Goal: Information Seeking & Learning: Compare options

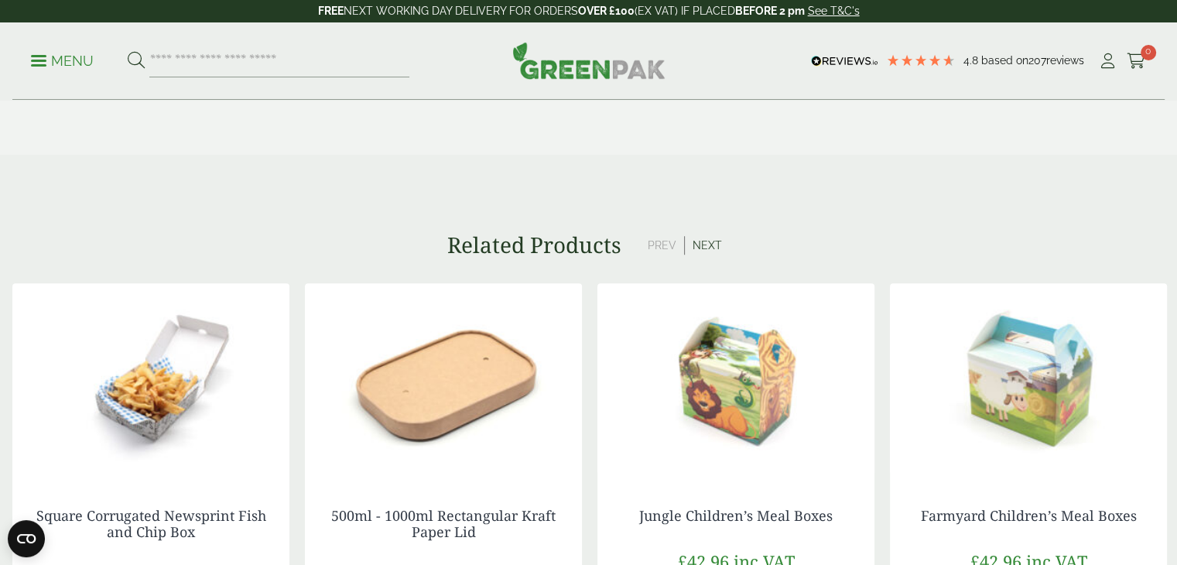
scroll to position [1161, 0]
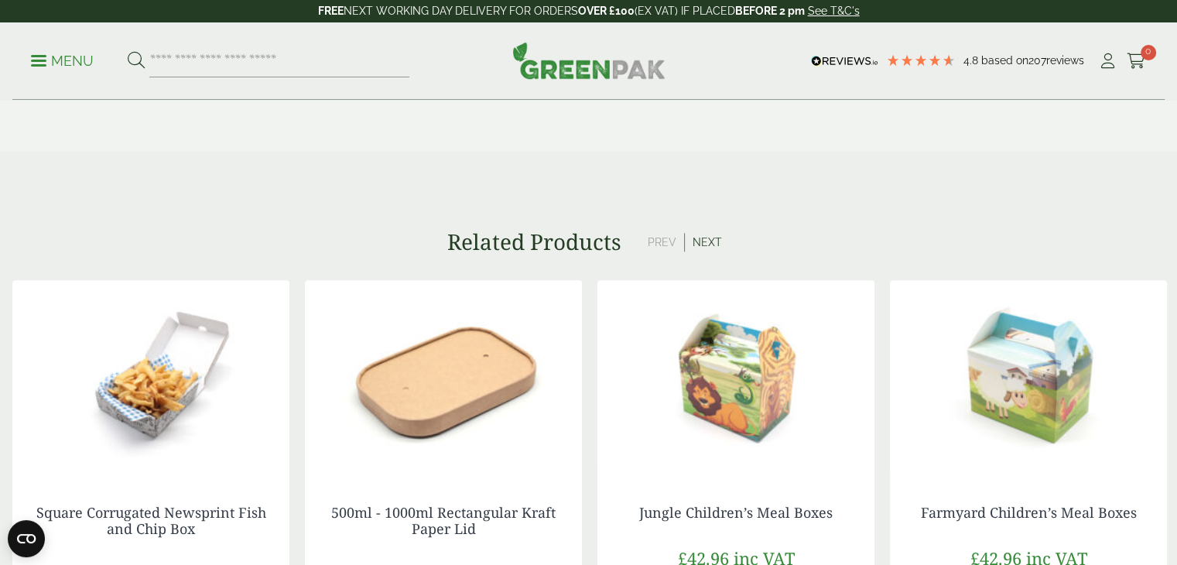
click at [479, 412] on img at bounding box center [443, 377] width 277 height 194
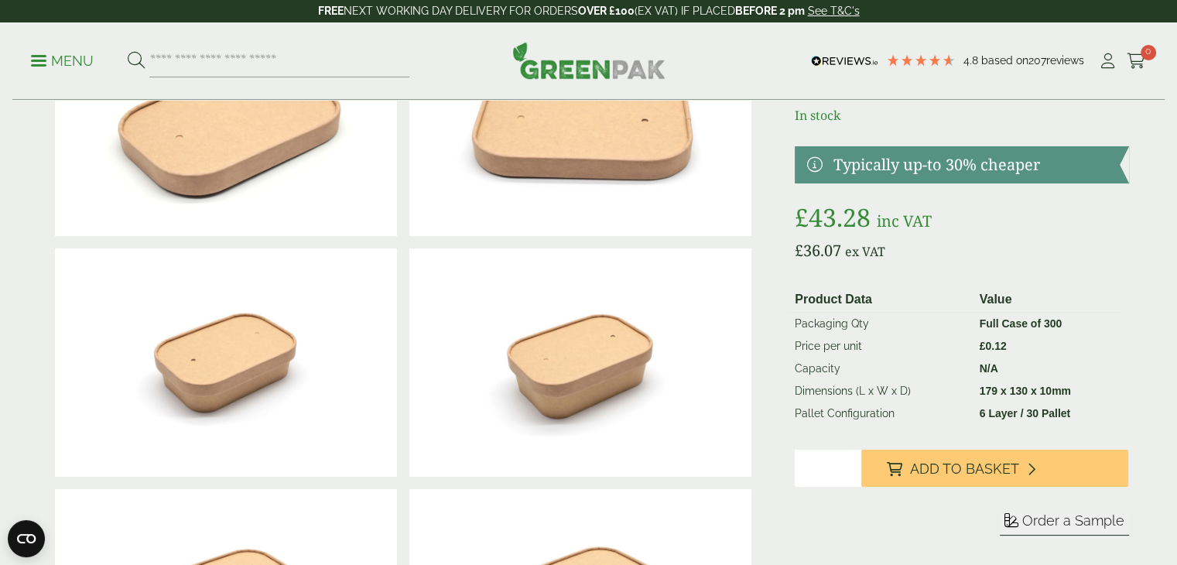
scroll to position [155, 0]
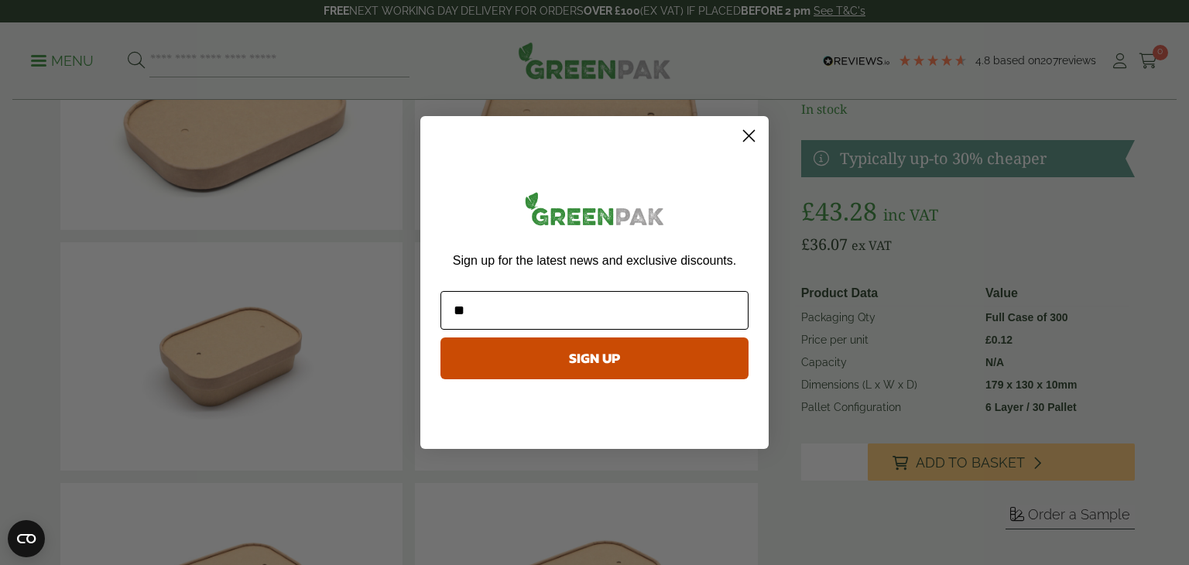
type input "*"
type input "**********"
click at [598, 364] on button "SIGN UP" at bounding box center [594, 358] width 308 height 42
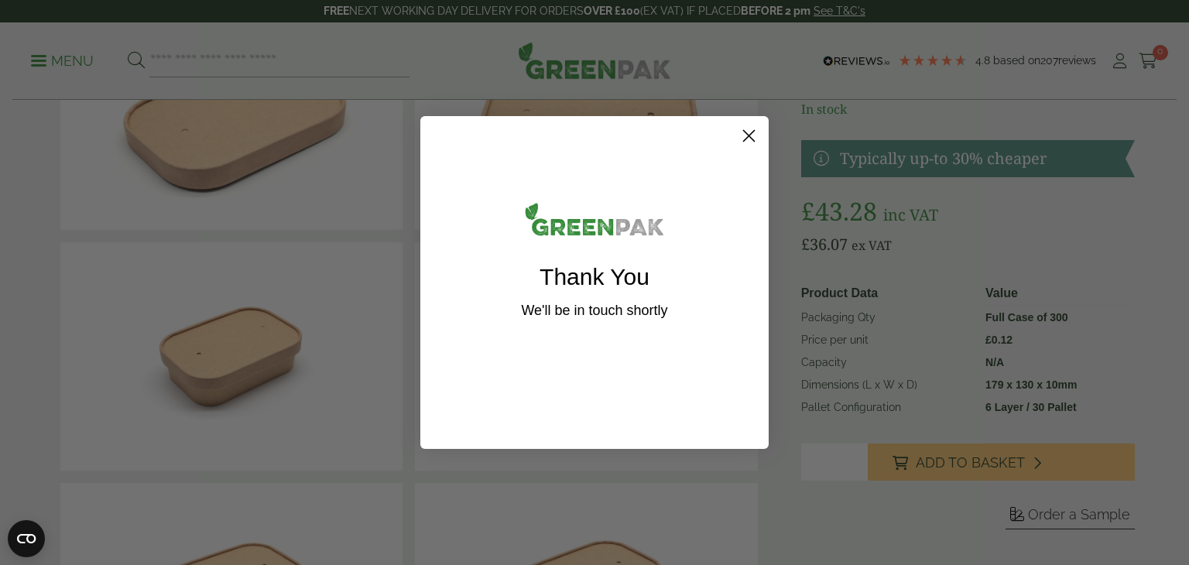
click at [747, 137] on icon "Close dialog" at bounding box center [749, 136] width 11 height 11
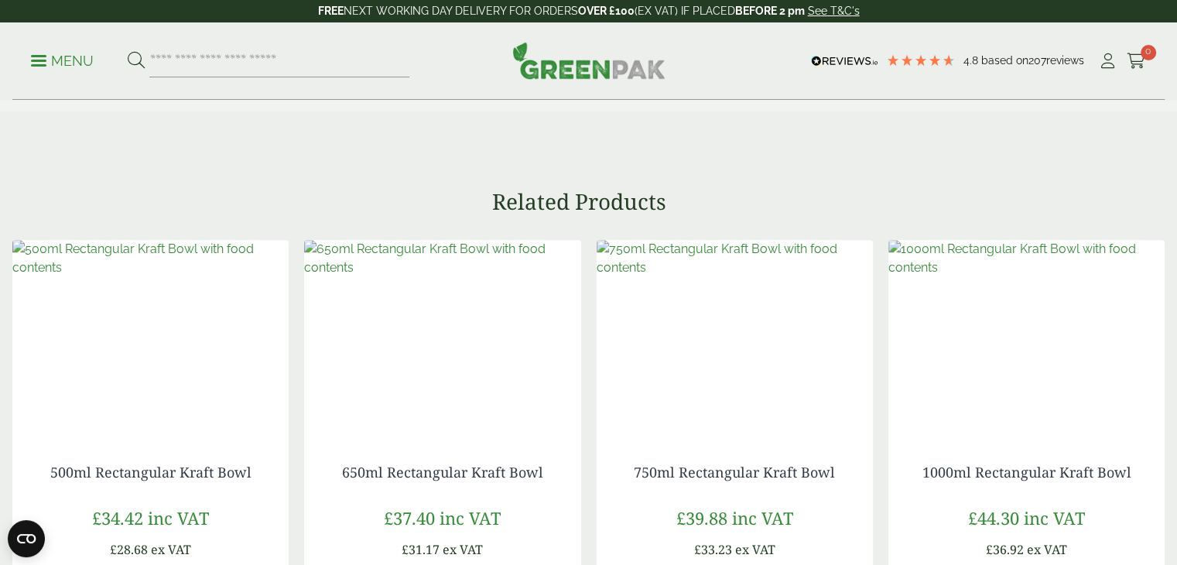
scroll to position [1239, 0]
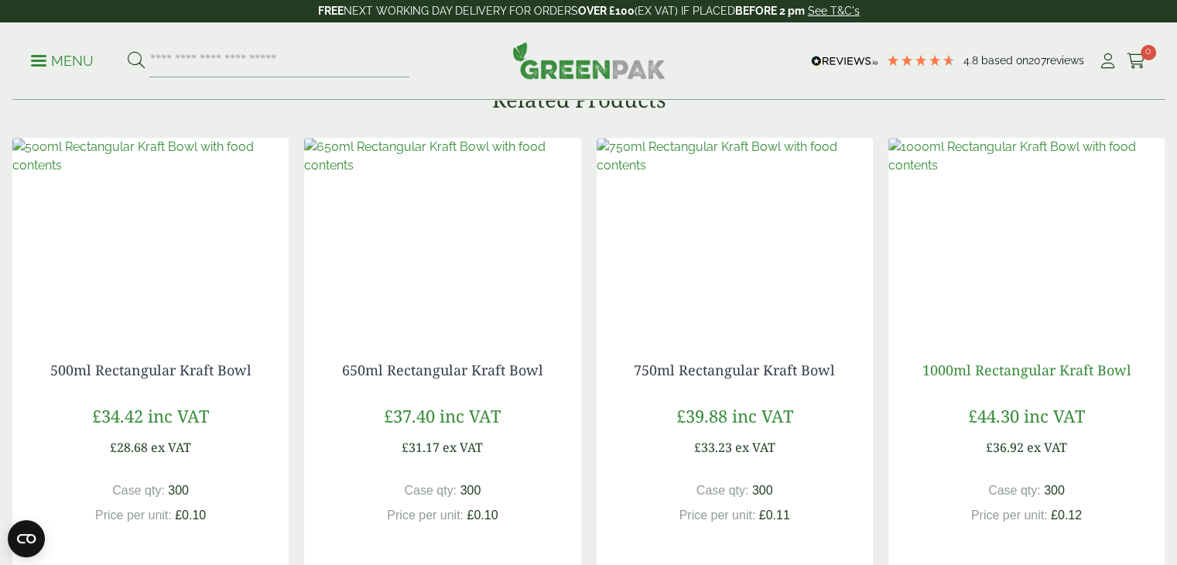
click at [982, 363] on link "1000ml Rectangular Kraft Bowl" at bounding box center [1026, 370] width 209 height 19
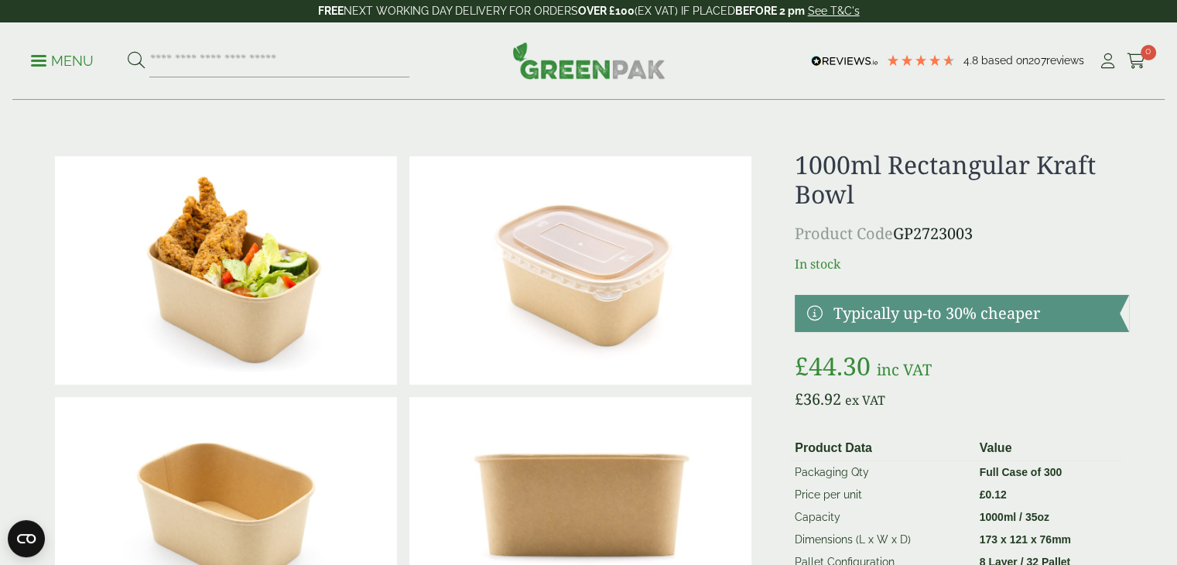
click at [601, 296] on img at bounding box center [580, 270] width 342 height 228
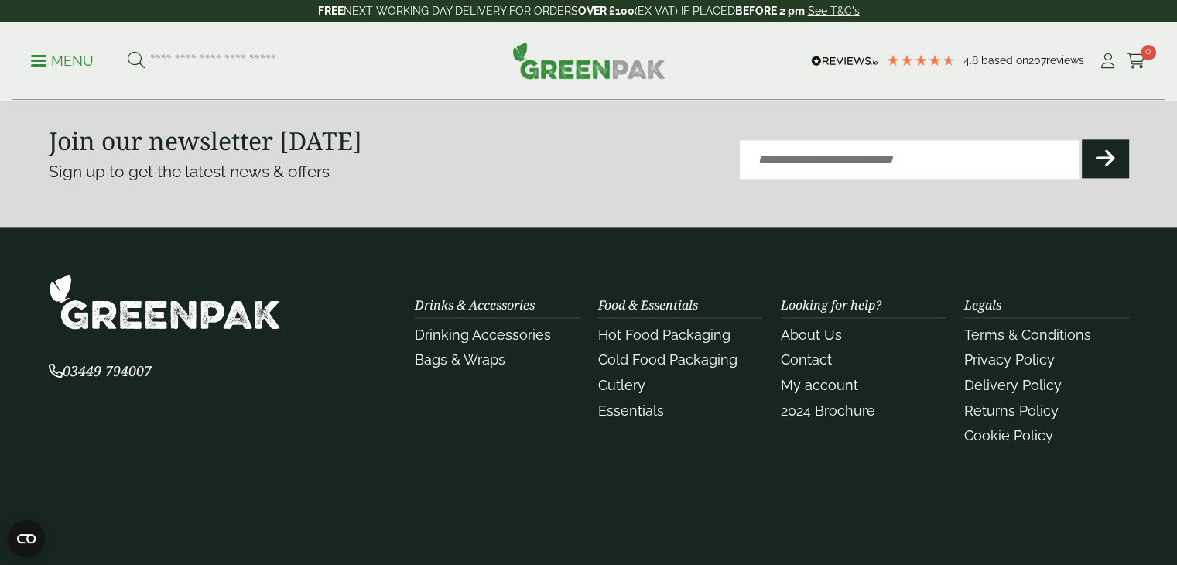
scroll to position [2010, 0]
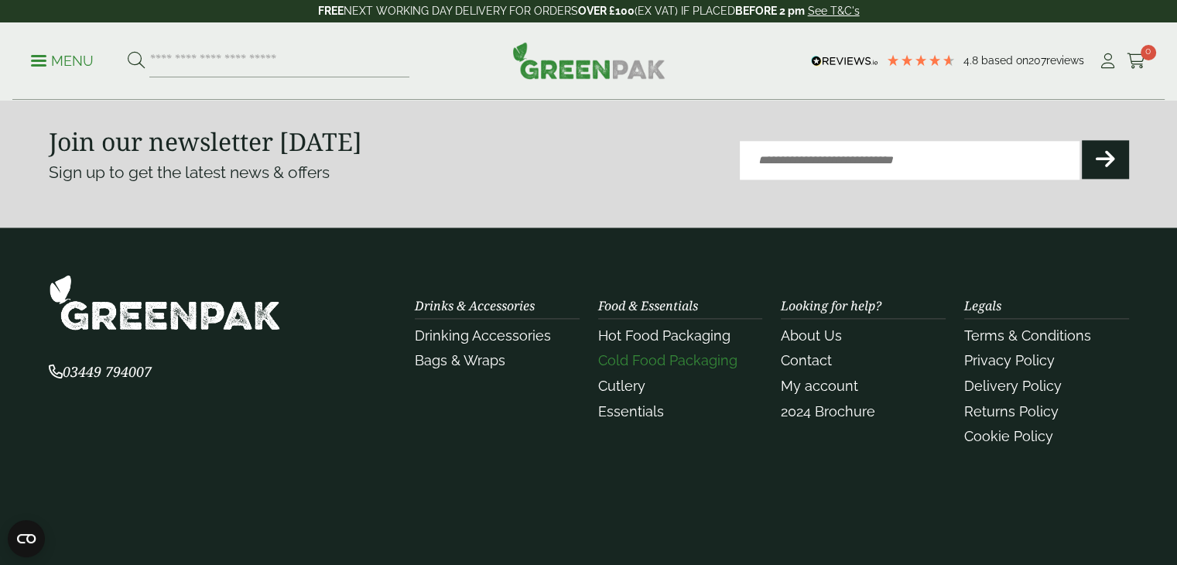
click at [689, 360] on link "Cold Food Packaging" at bounding box center [667, 360] width 139 height 16
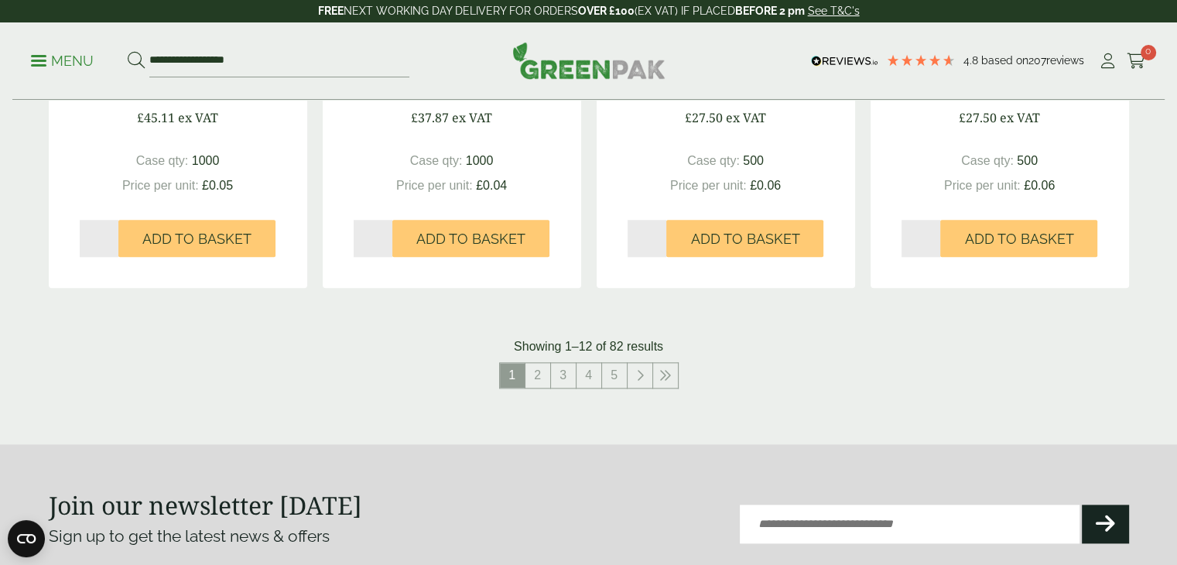
scroll to position [1703, 0]
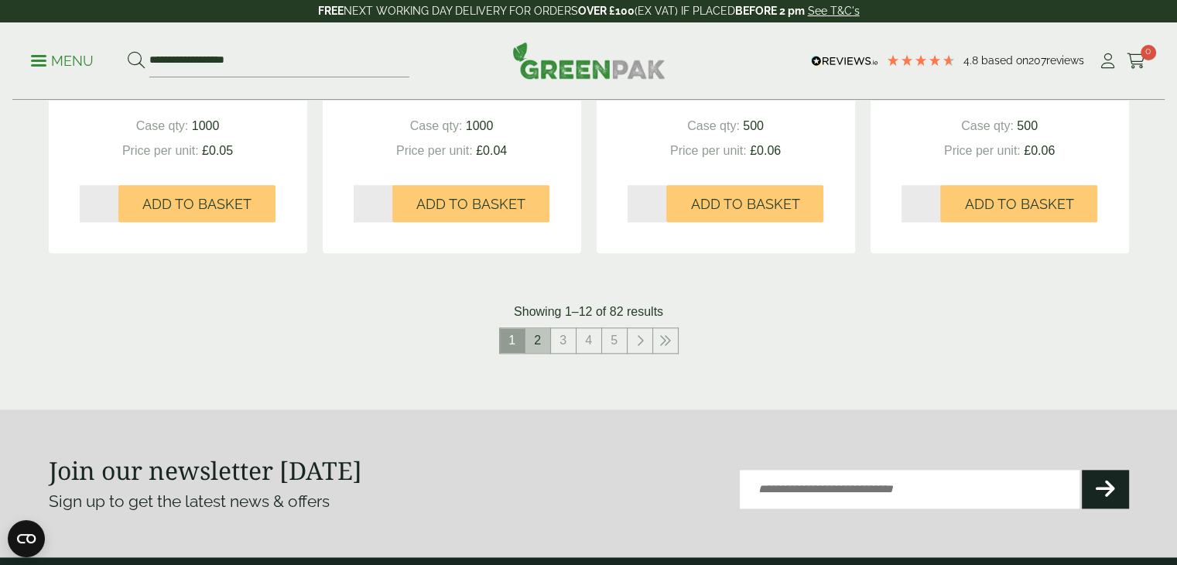
click at [540, 347] on link "2" at bounding box center [538, 340] width 25 height 25
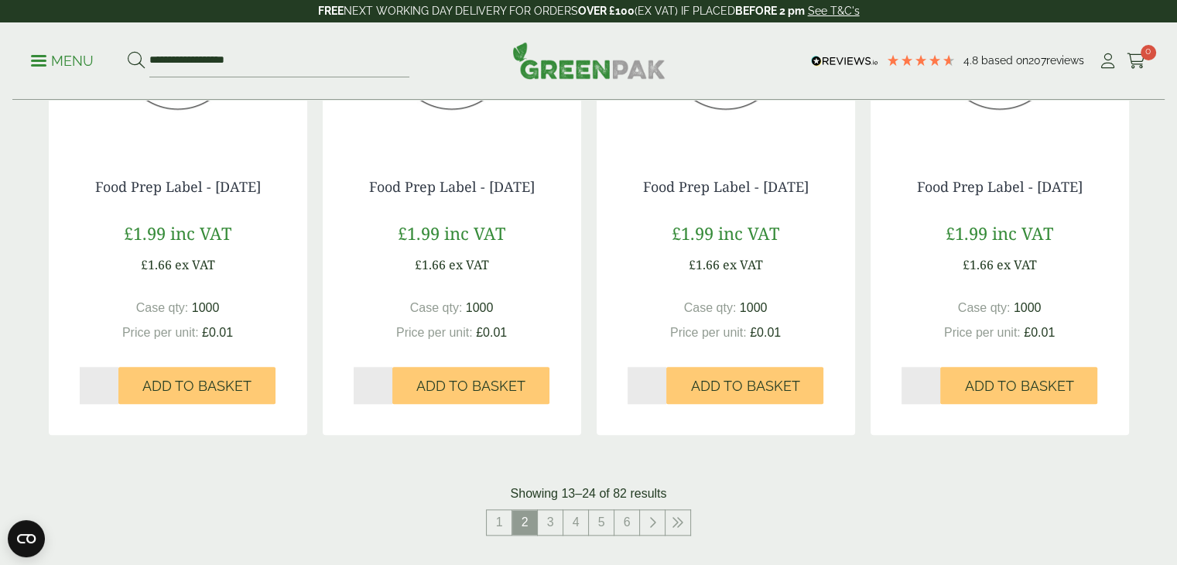
scroll to position [1548, 0]
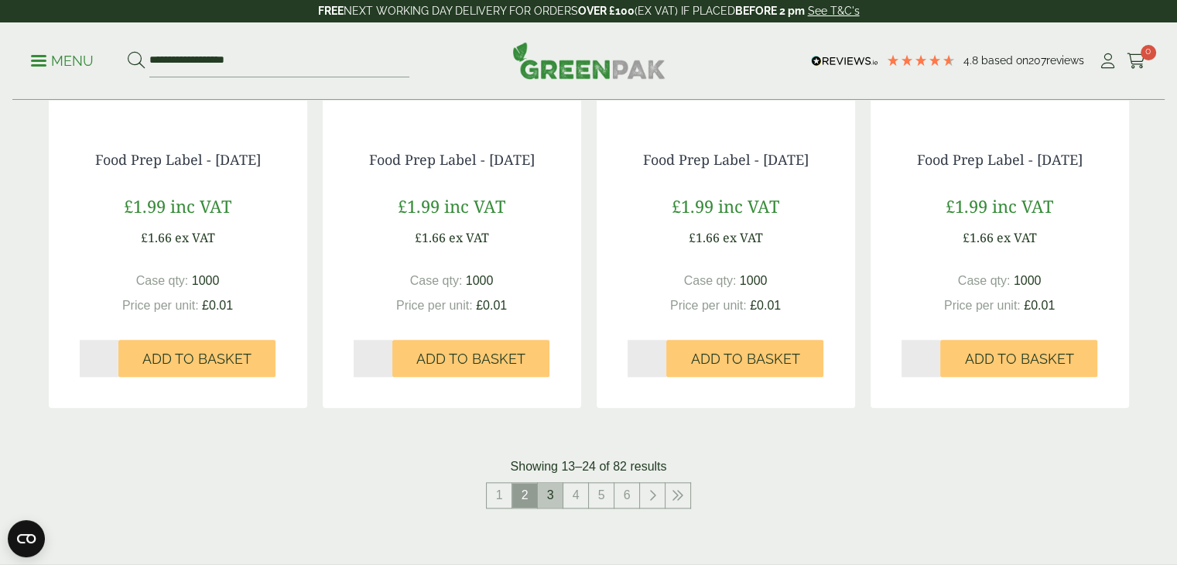
click at [557, 493] on link "3" at bounding box center [550, 495] width 25 height 25
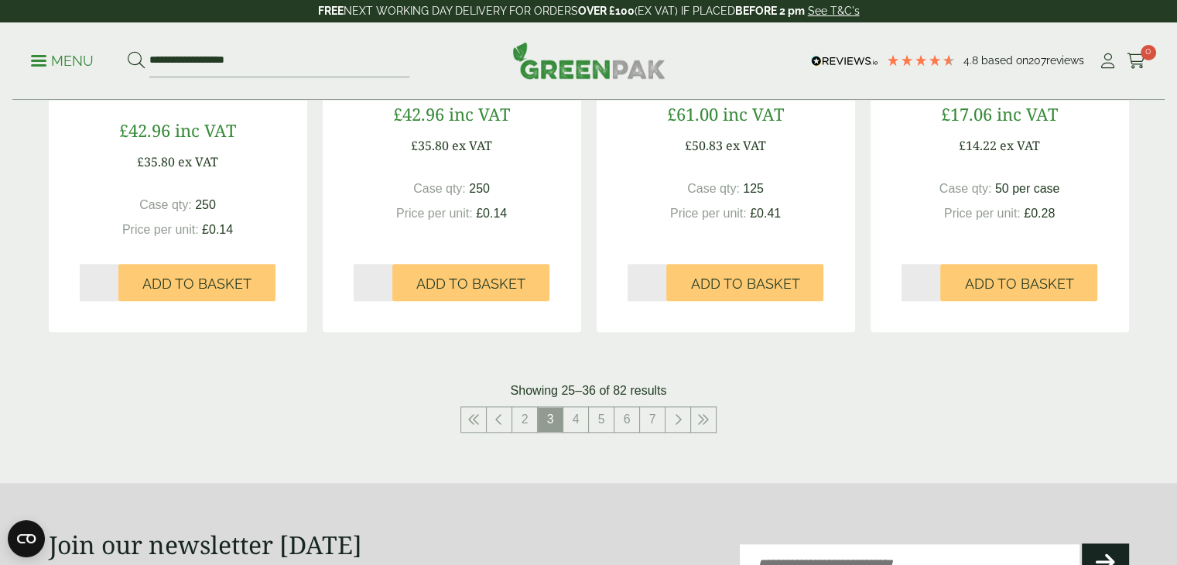
scroll to position [1626, 0]
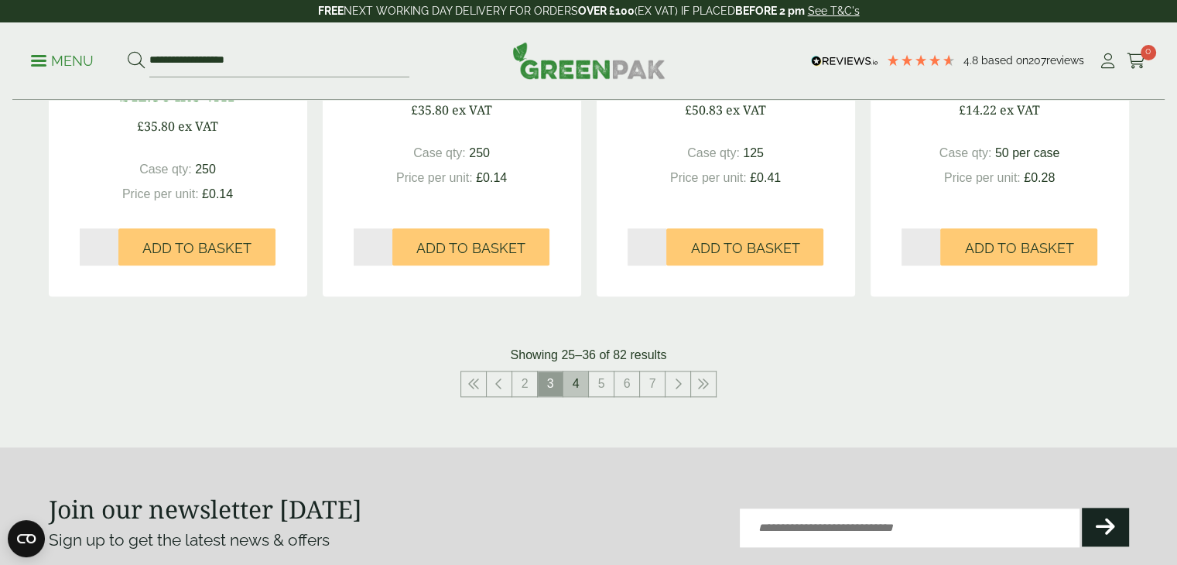
click at [580, 385] on link "4" at bounding box center [576, 384] width 25 height 25
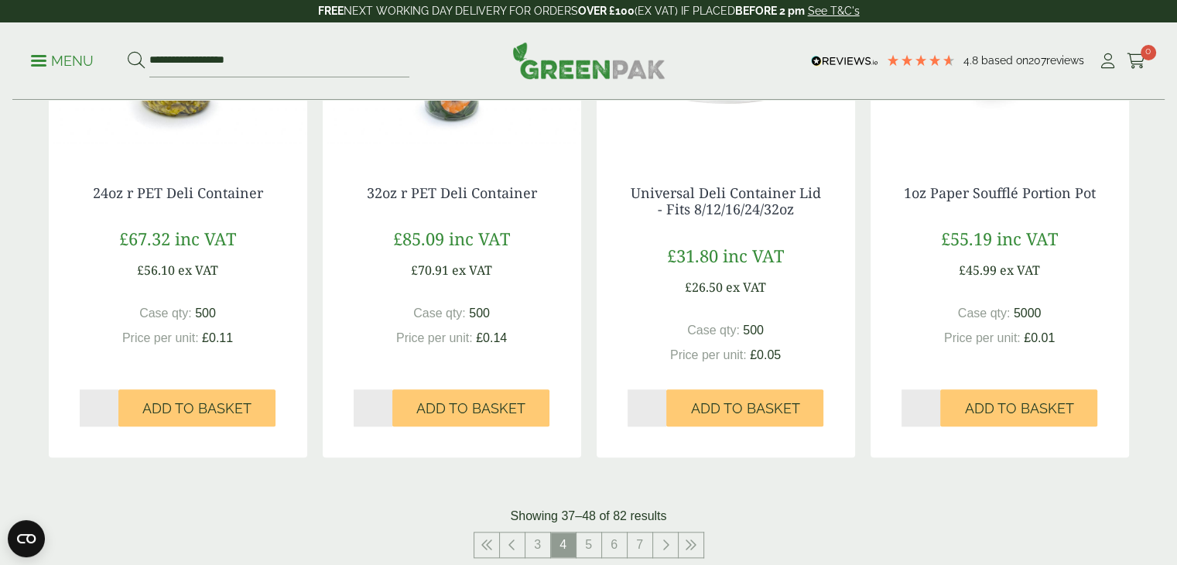
scroll to position [1703, 0]
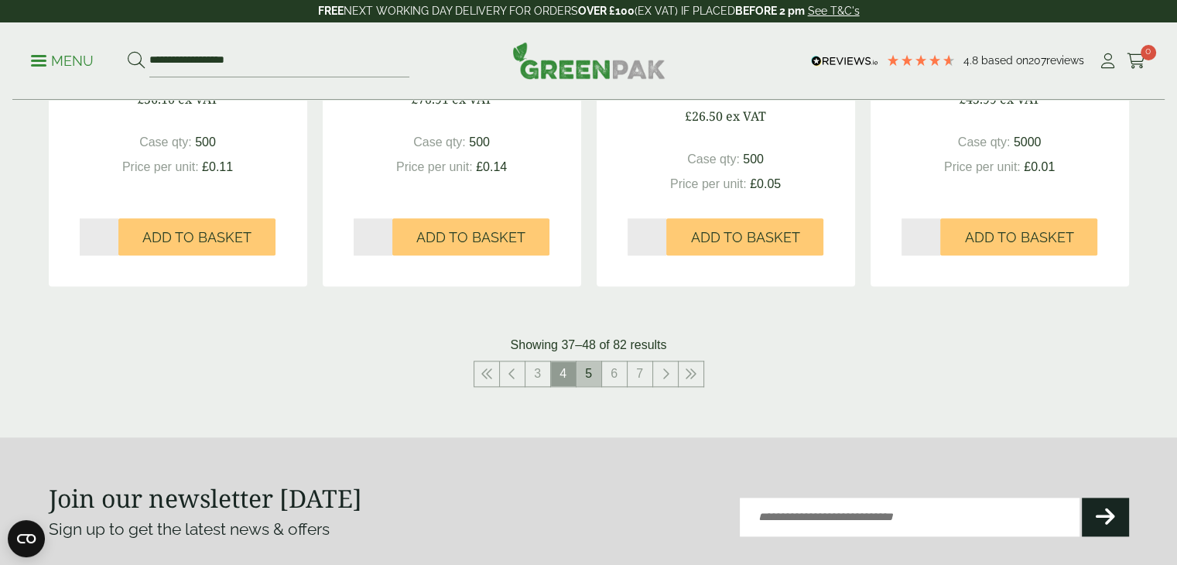
click at [591, 379] on link "5" at bounding box center [589, 373] width 25 height 25
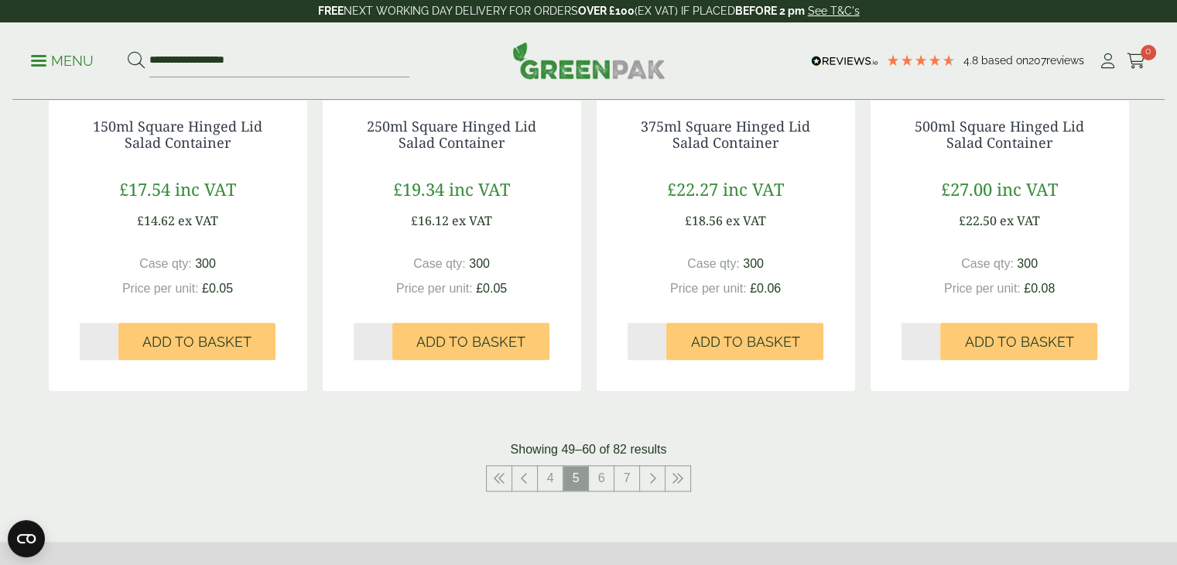
scroll to position [1626, 0]
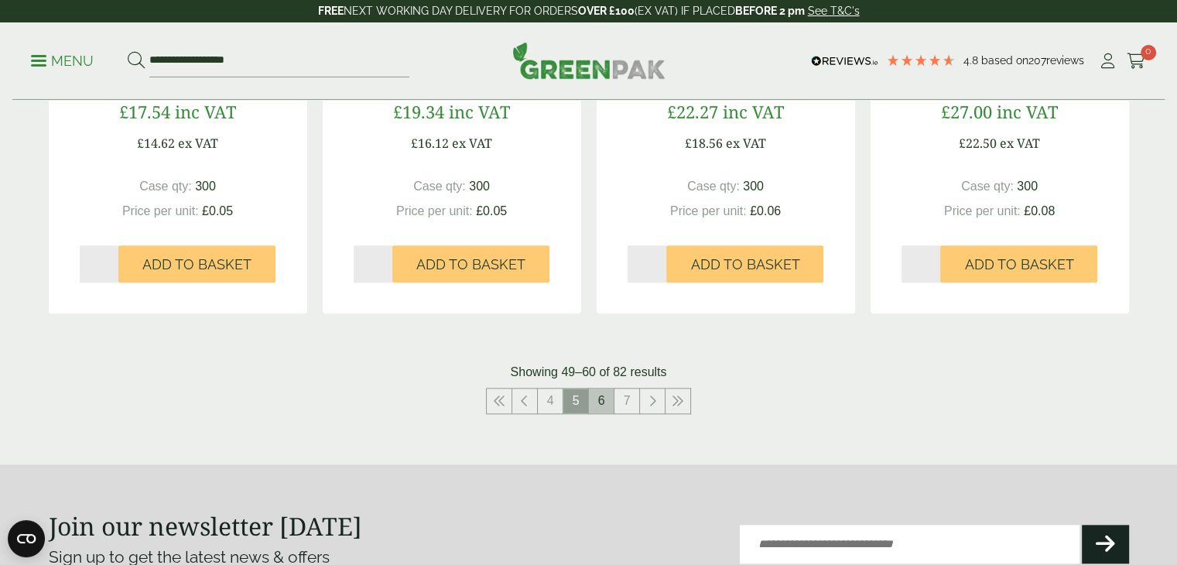
click at [608, 402] on link "6" at bounding box center [601, 401] width 25 height 25
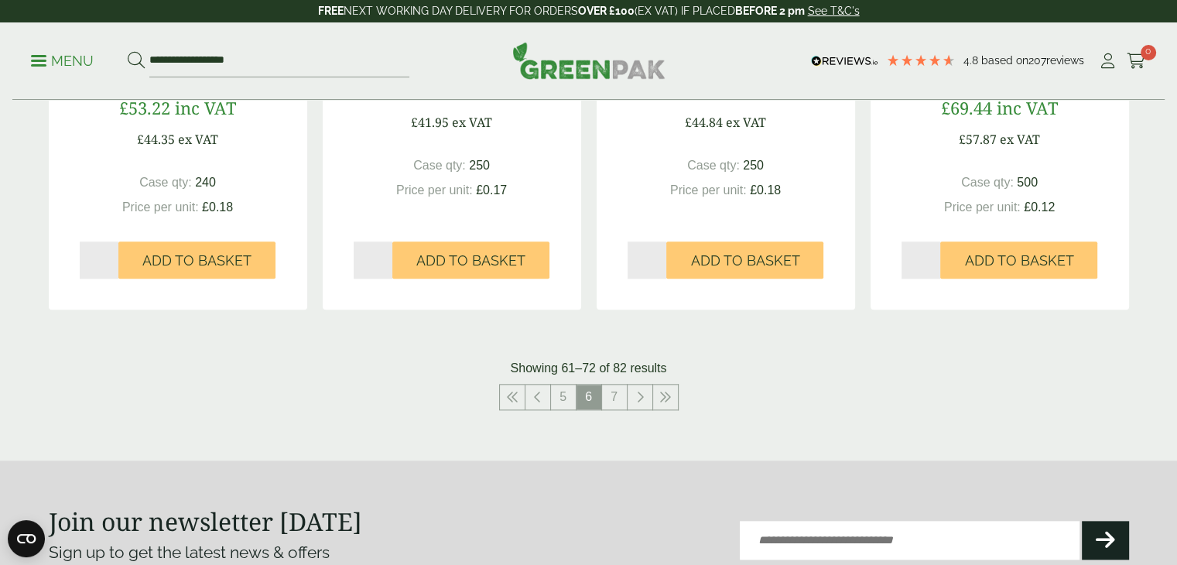
scroll to position [1780, 0]
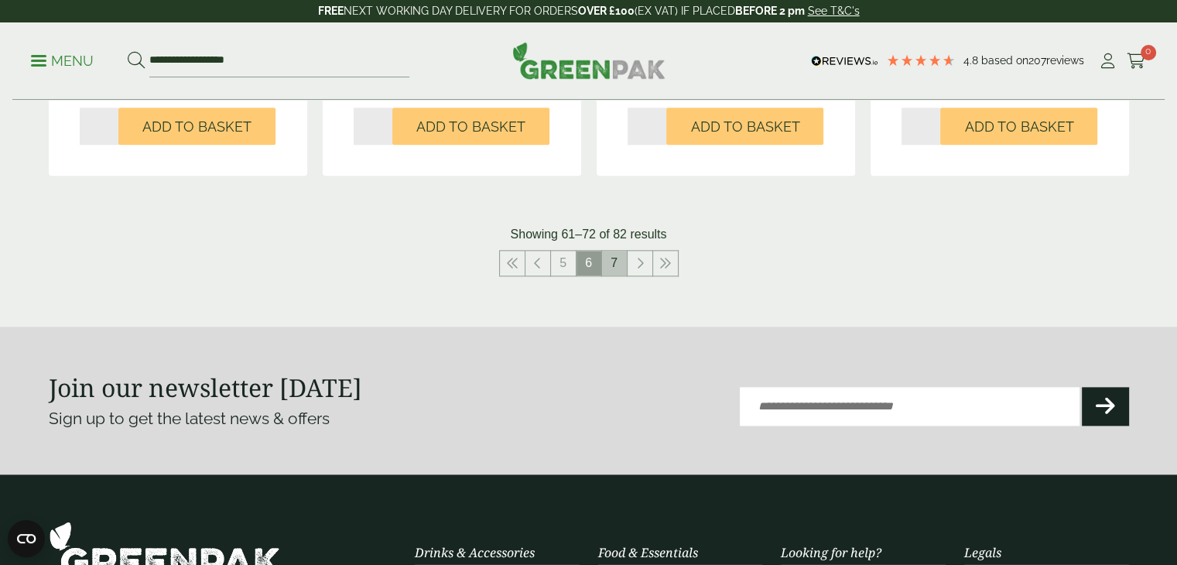
click at [618, 269] on link "7" at bounding box center [614, 263] width 25 height 25
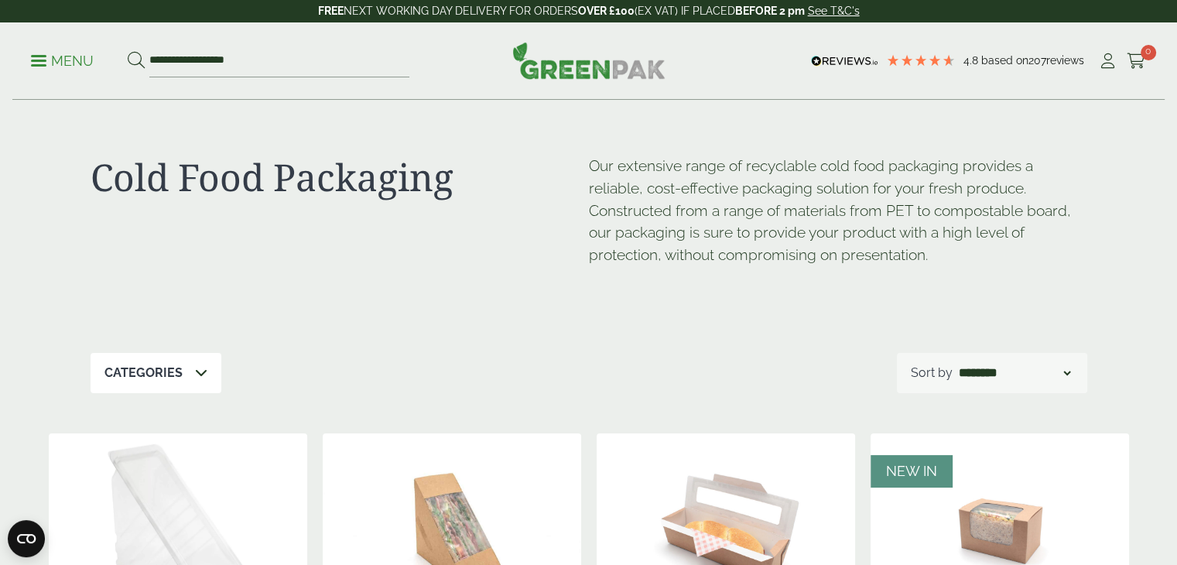
click at [74, 62] on p "Menu" at bounding box center [62, 61] width 63 height 19
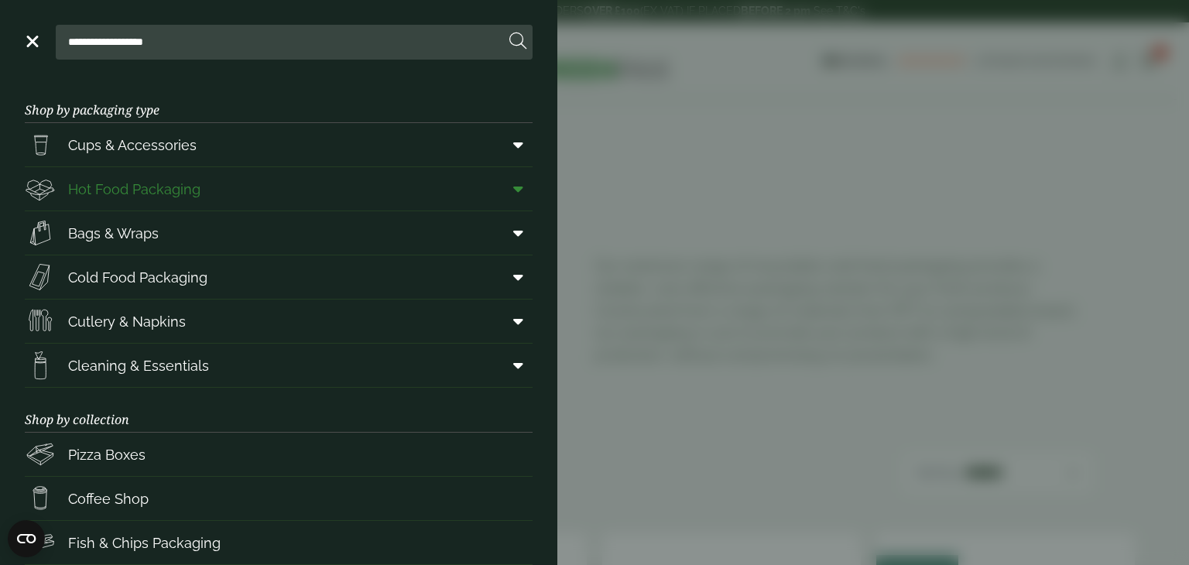
click at [499, 196] on span at bounding box center [515, 188] width 35 height 29
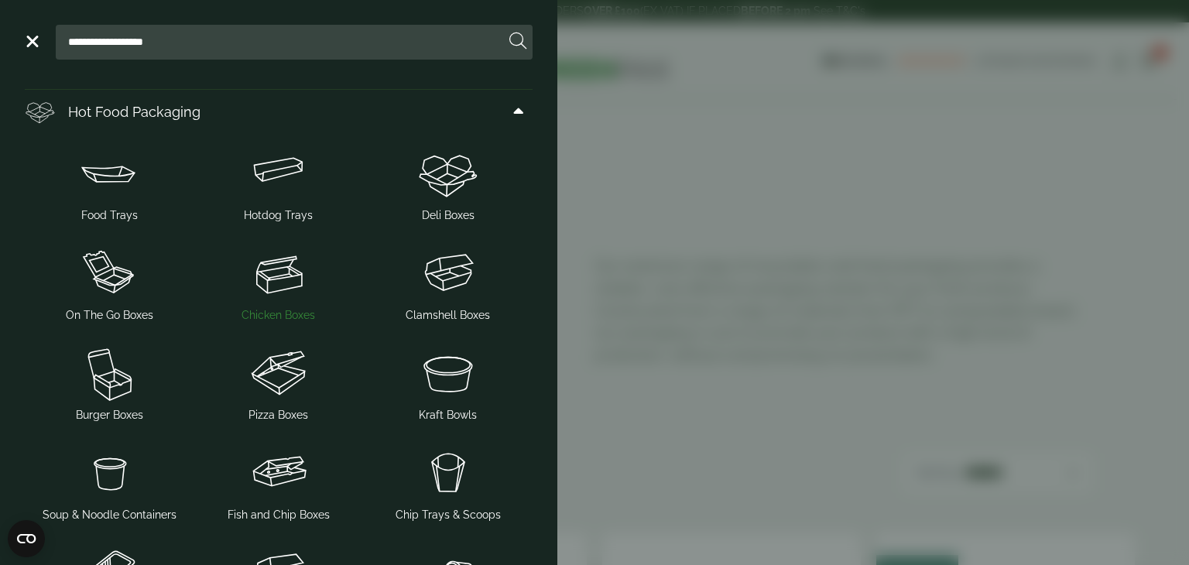
scroll to position [155, 0]
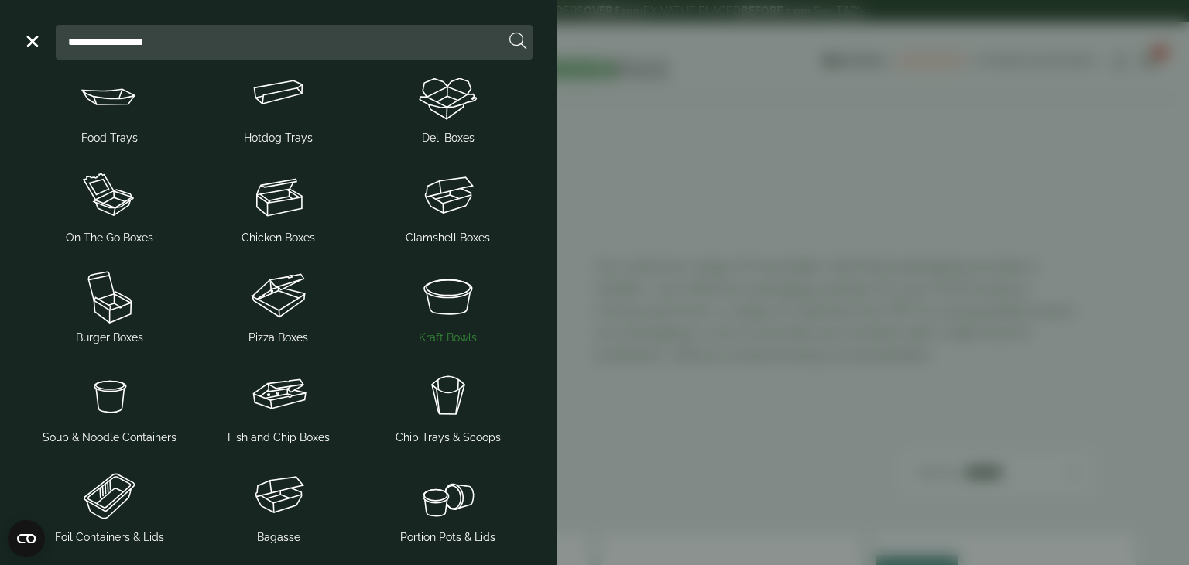
click at [423, 332] on span "Kraft Bowls" at bounding box center [448, 338] width 58 height 16
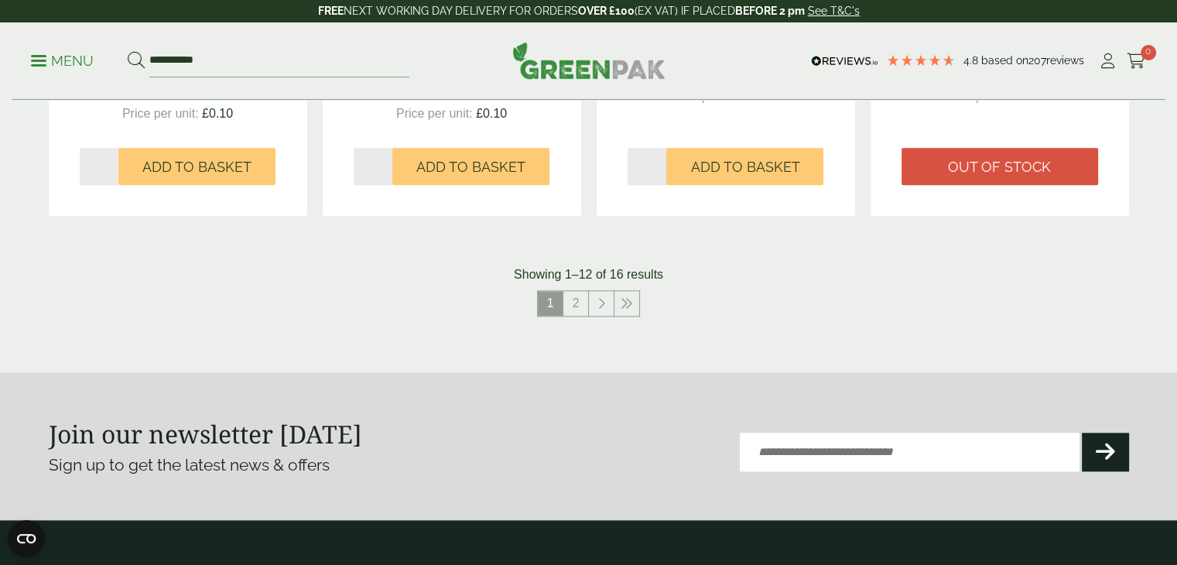
scroll to position [1703, 0]
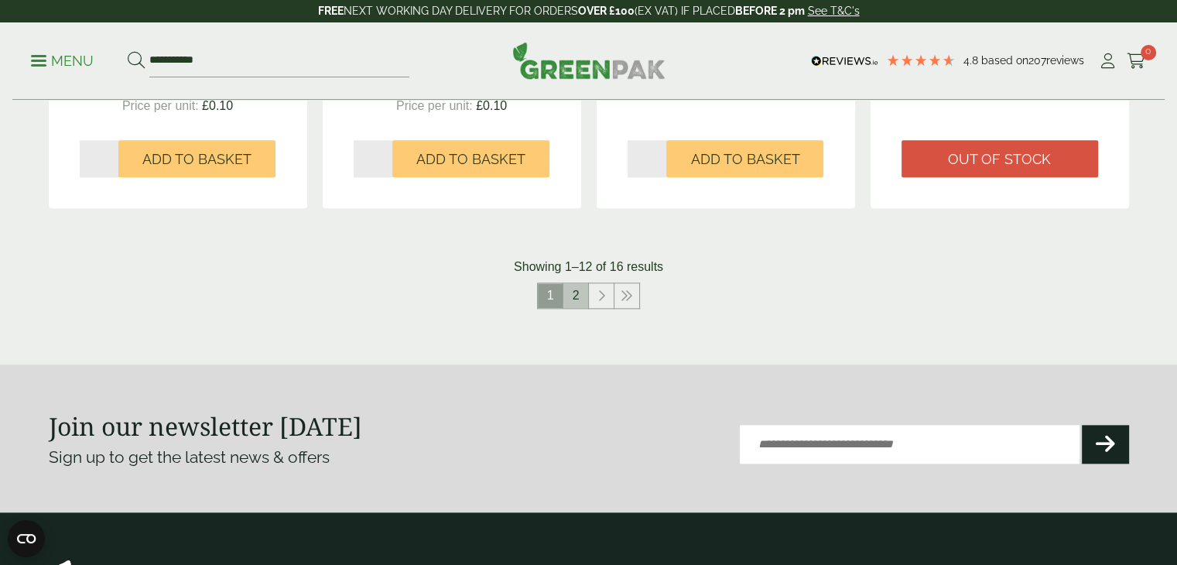
click at [570, 290] on link "2" at bounding box center [576, 295] width 25 height 25
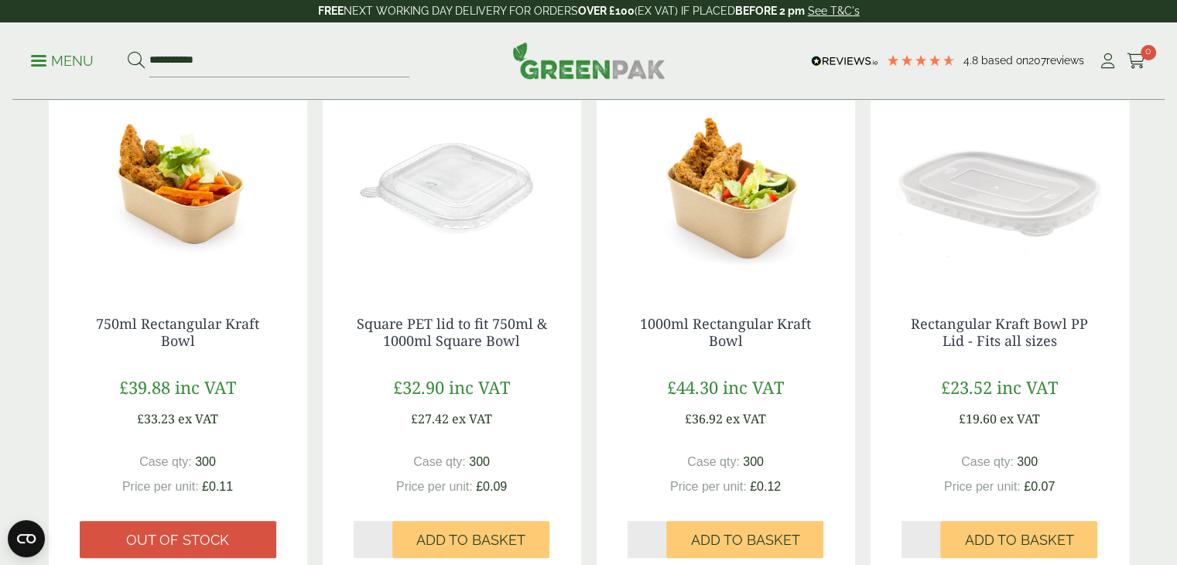
scroll to position [111, 0]
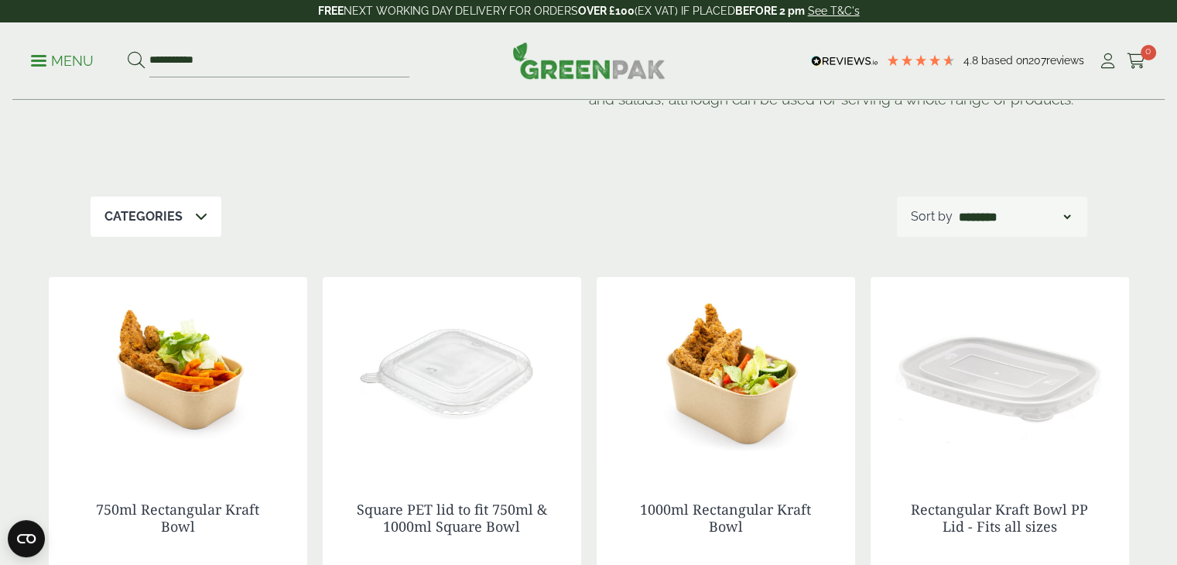
click at [742, 392] on img at bounding box center [726, 374] width 259 height 194
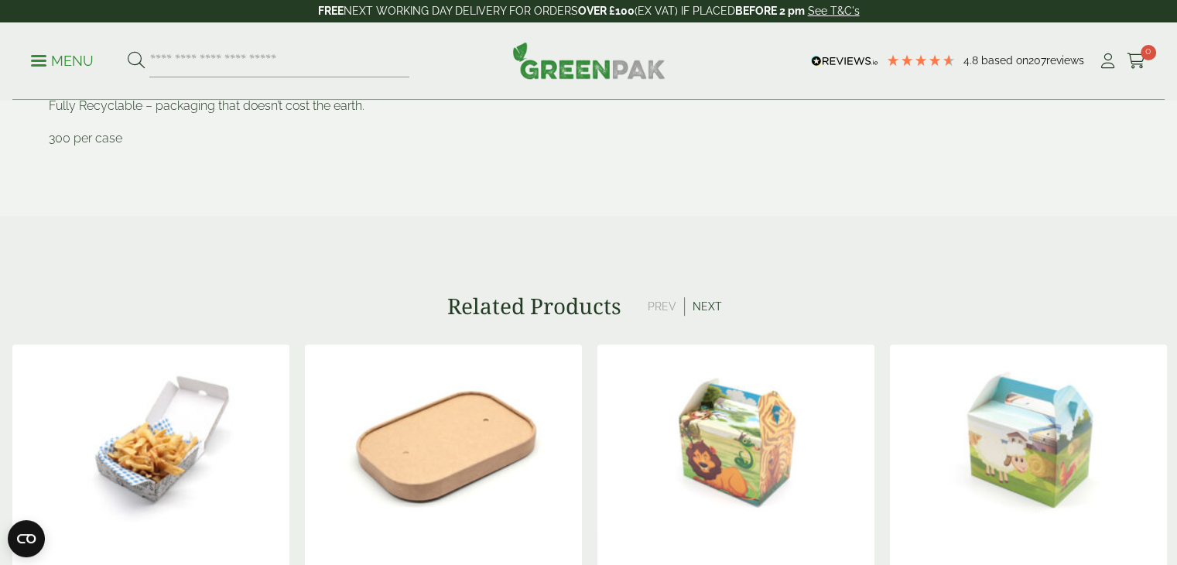
scroll to position [1161, 0]
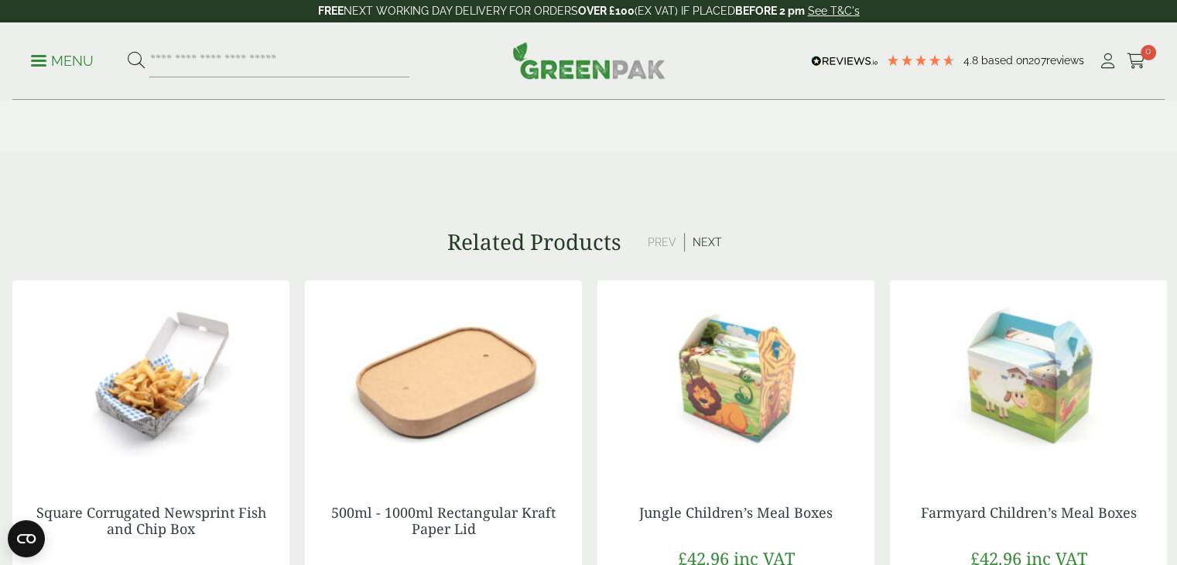
click at [481, 385] on img at bounding box center [443, 377] width 277 height 194
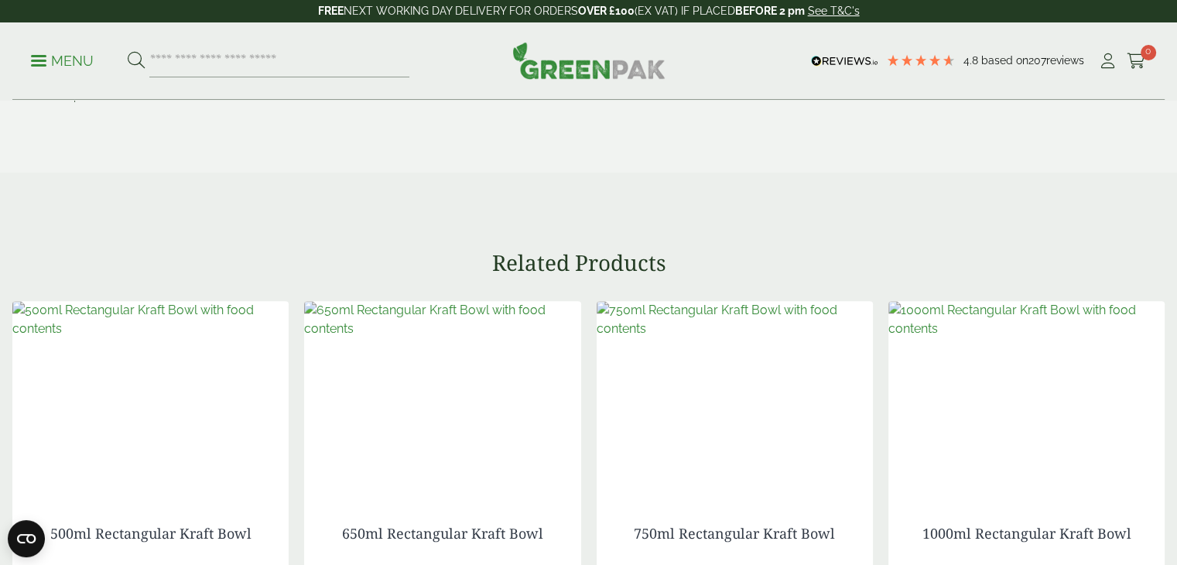
scroll to position [1161, 0]
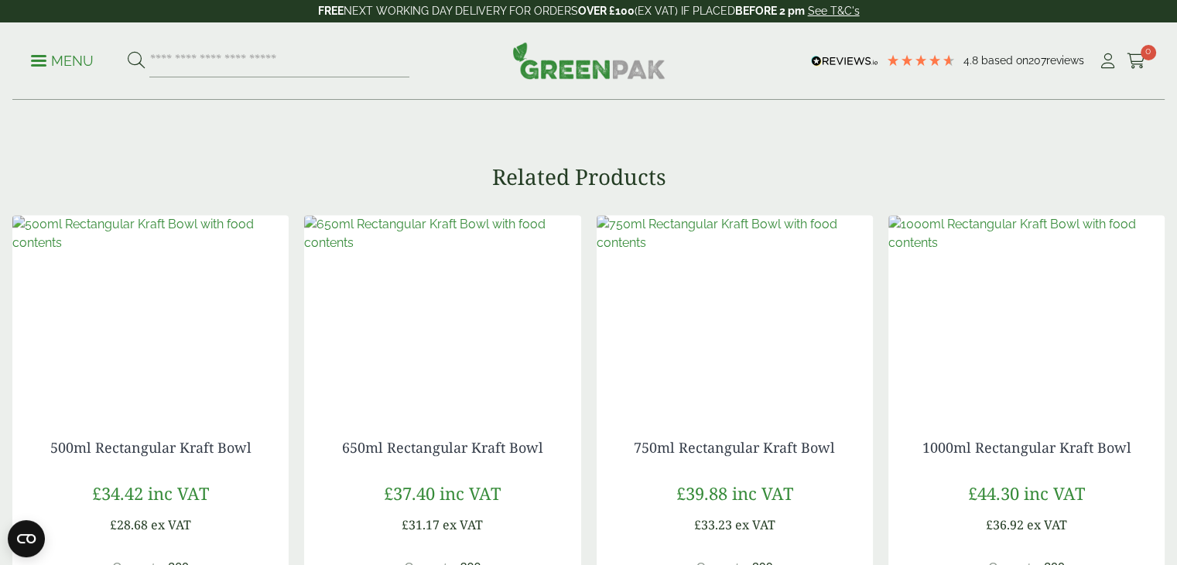
drag, startPoint x: 1070, startPoint y: 344, endPoint x: 1059, endPoint y: 355, distance: 14.8
click at [1070, 252] on img at bounding box center [1027, 233] width 276 height 37
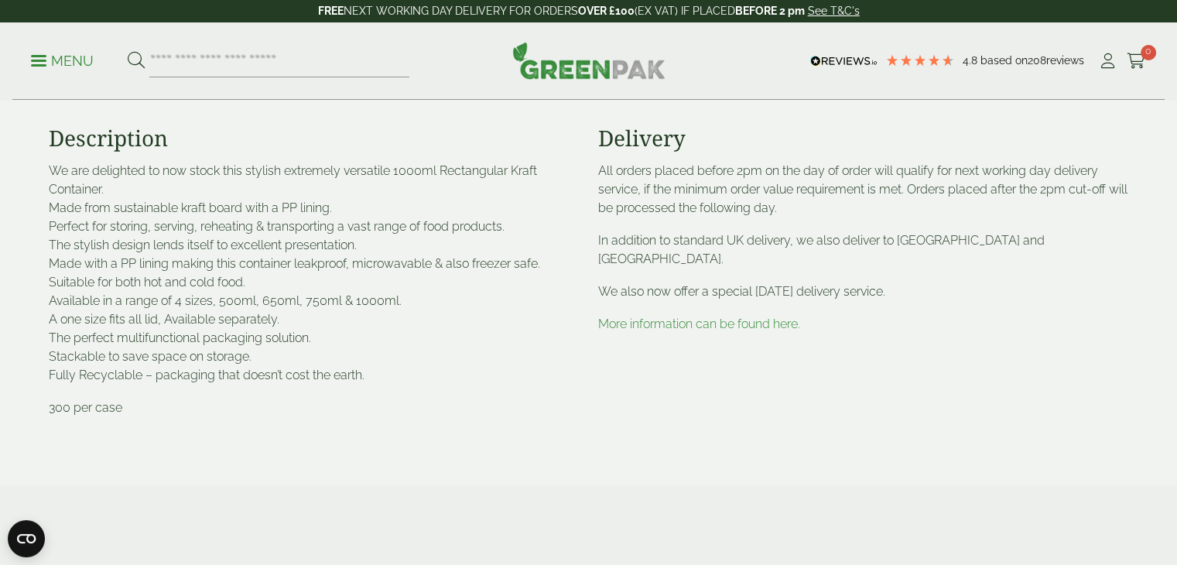
scroll to position [619, 0]
